Goal: Task Accomplishment & Management: Manage account settings

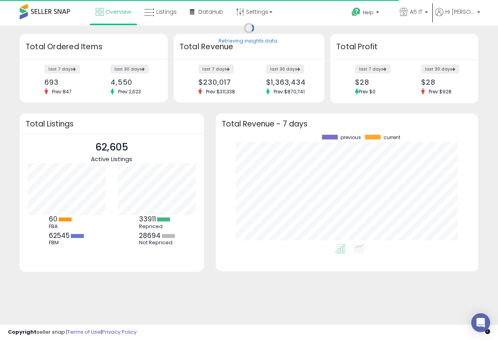
scroll to position [110, 247]
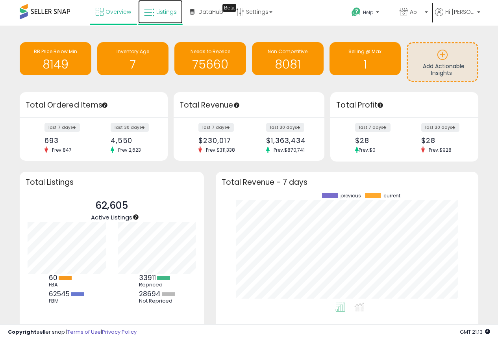
click at [160, 12] on span "Listings" at bounding box center [166, 12] width 20 height 8
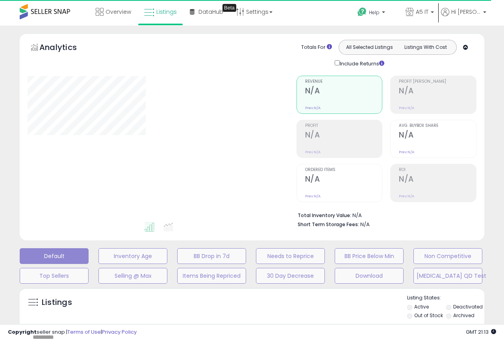
type input "*******"
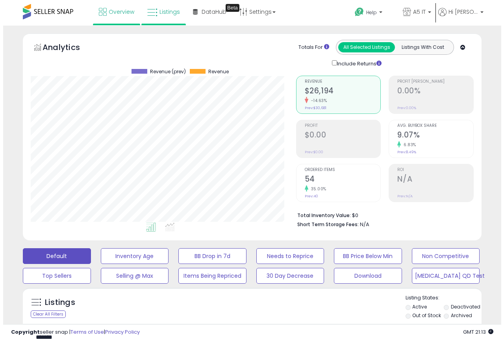
scroll to position [162, 266]
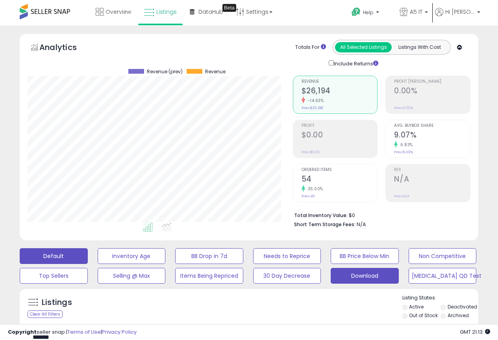
click at [376, 277] on button "Download" at bounding box center [365, 276] width 68 height 16
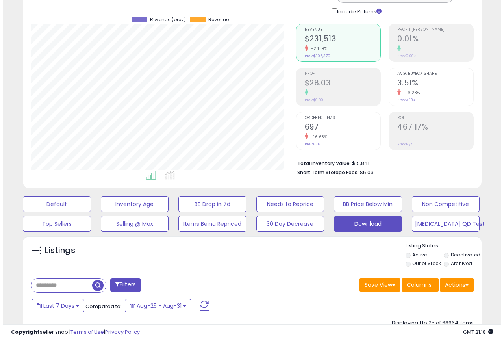
scroll to position [118, 0]
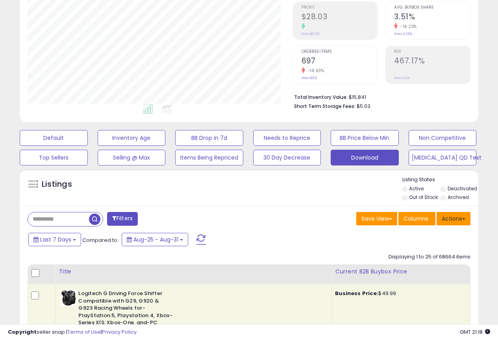
click at [455, 214] on button "Actions" at bounding box center [454, 218] width 34 height 13
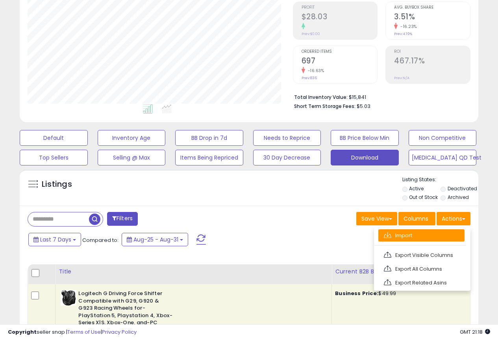
click at [416, 238] on link "Import" at bounding box center [422, 235] width 86 height 12
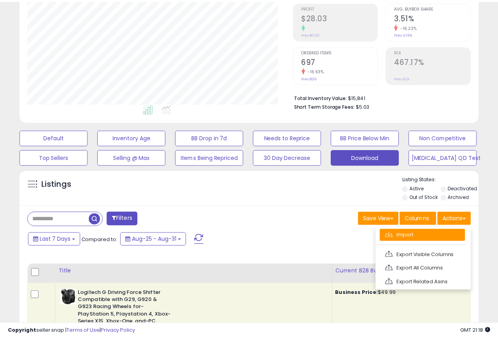
scroll to position [162, 269]
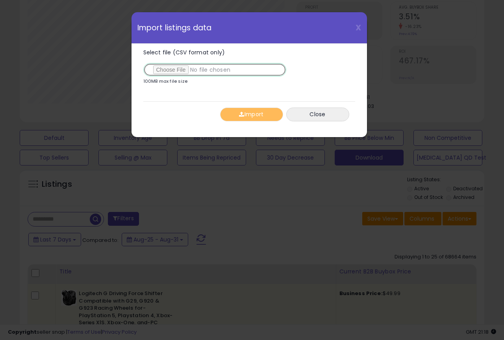
click at [156, 67] on input "Select file (CSV format only)" at bounding box center [214, 69] width 143 height 13
type input "**********"
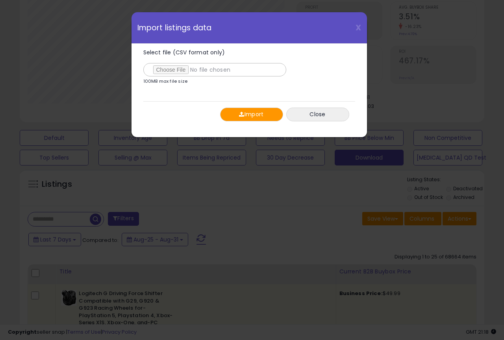
click at [251, 113] on button "Import" at bounding box center [251, 115] width 63 height 14
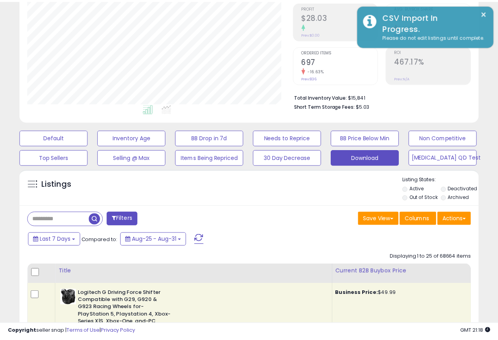
scroll to position [393773, 393669]
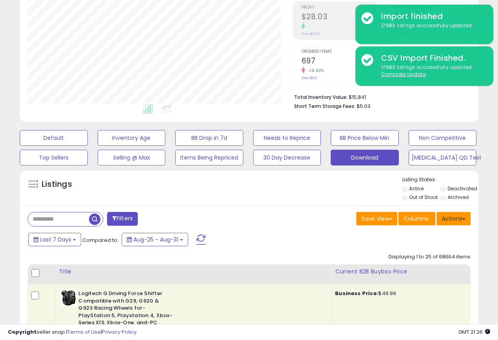
click at [450, 217] on button "Actions" at bounding box center [454, 218] width 34 height 13
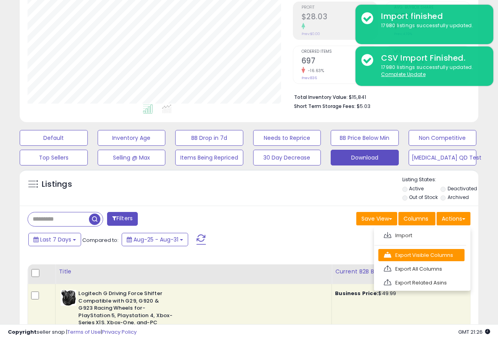
click at [423, 250] on link "Export Visible Columns" at bounding box center [422, 255] width 86 height 12
